Goal: Navigation & Orientation: Find specific page/section

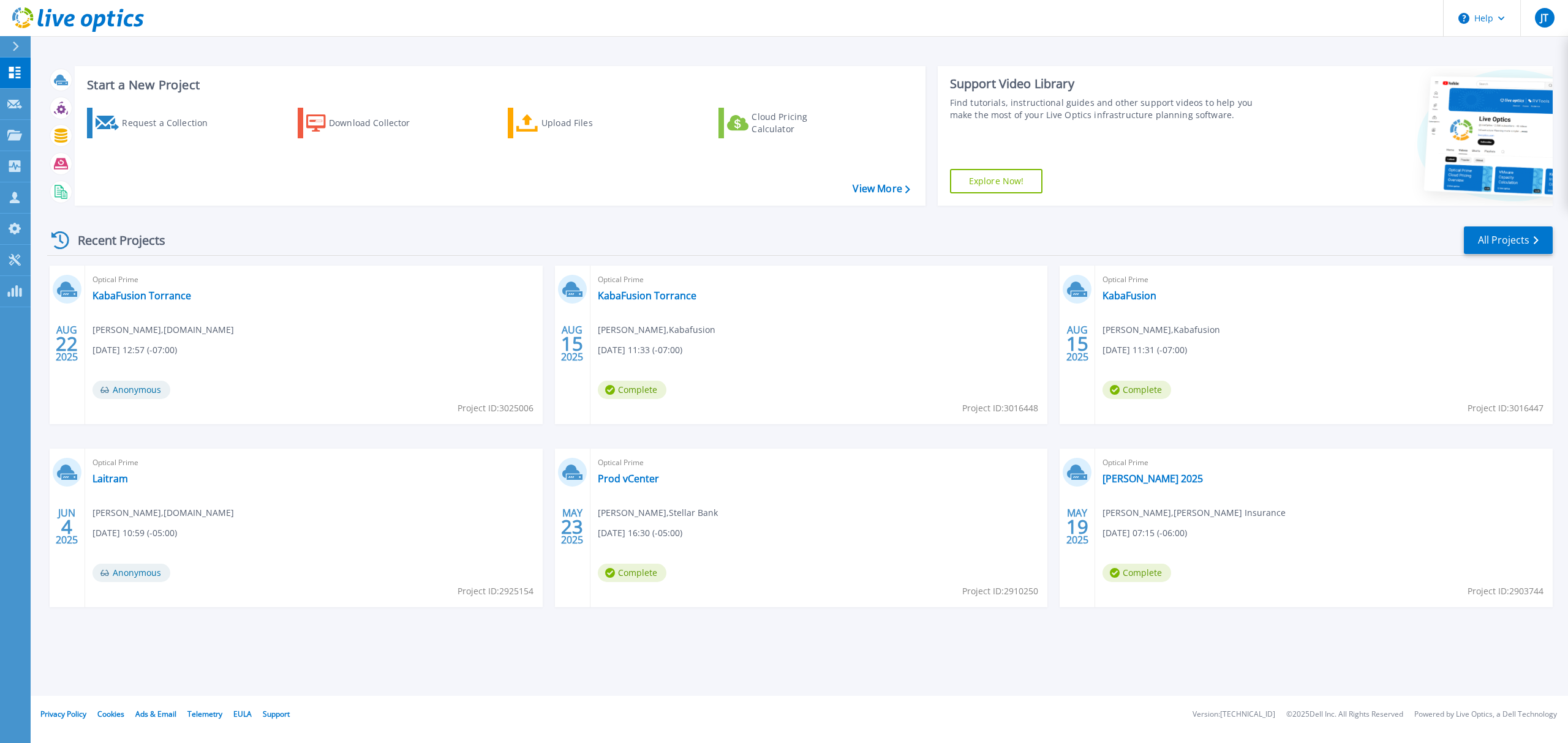
click at [473, 243] on div "Recent Projects All Projects" at bounding box center [799, 241] width 1505 height 31
